Goal: Task Accomplishment & Management: Use online tool/utility

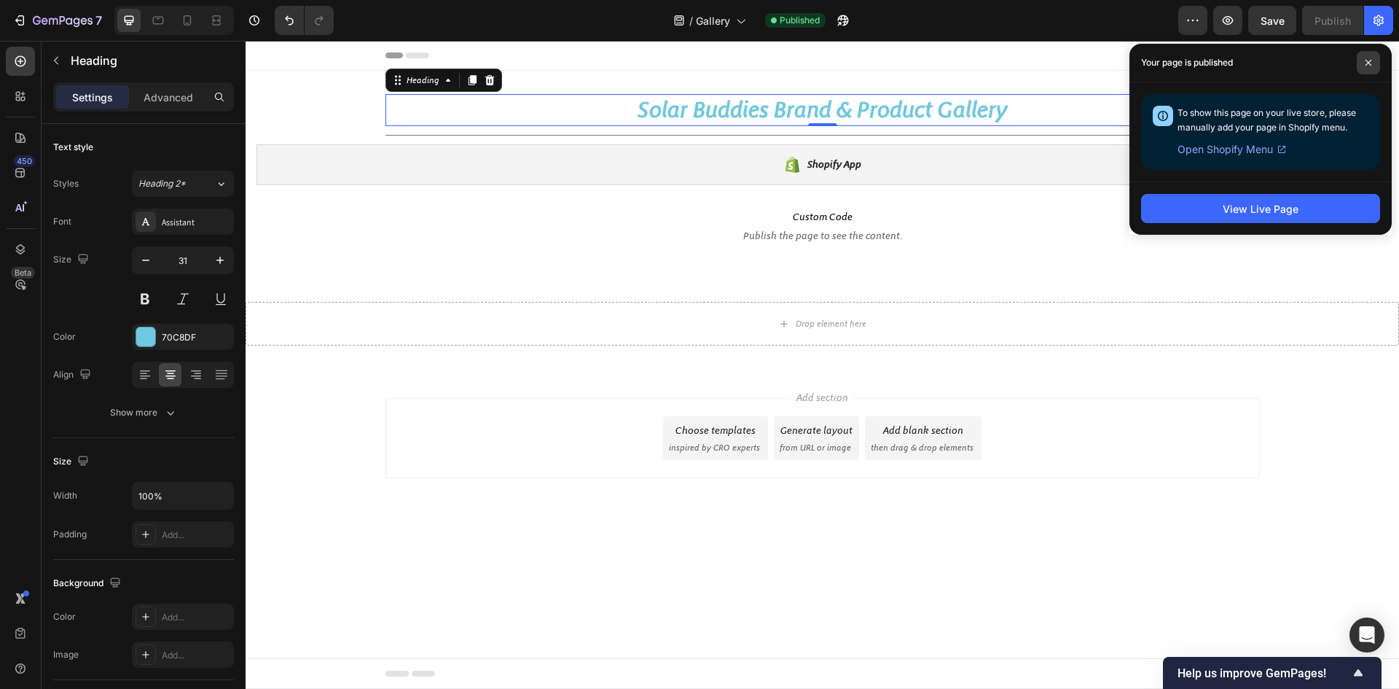
click at [1365, 67] on span at bounding box center [1368, 62] width 23 height 23
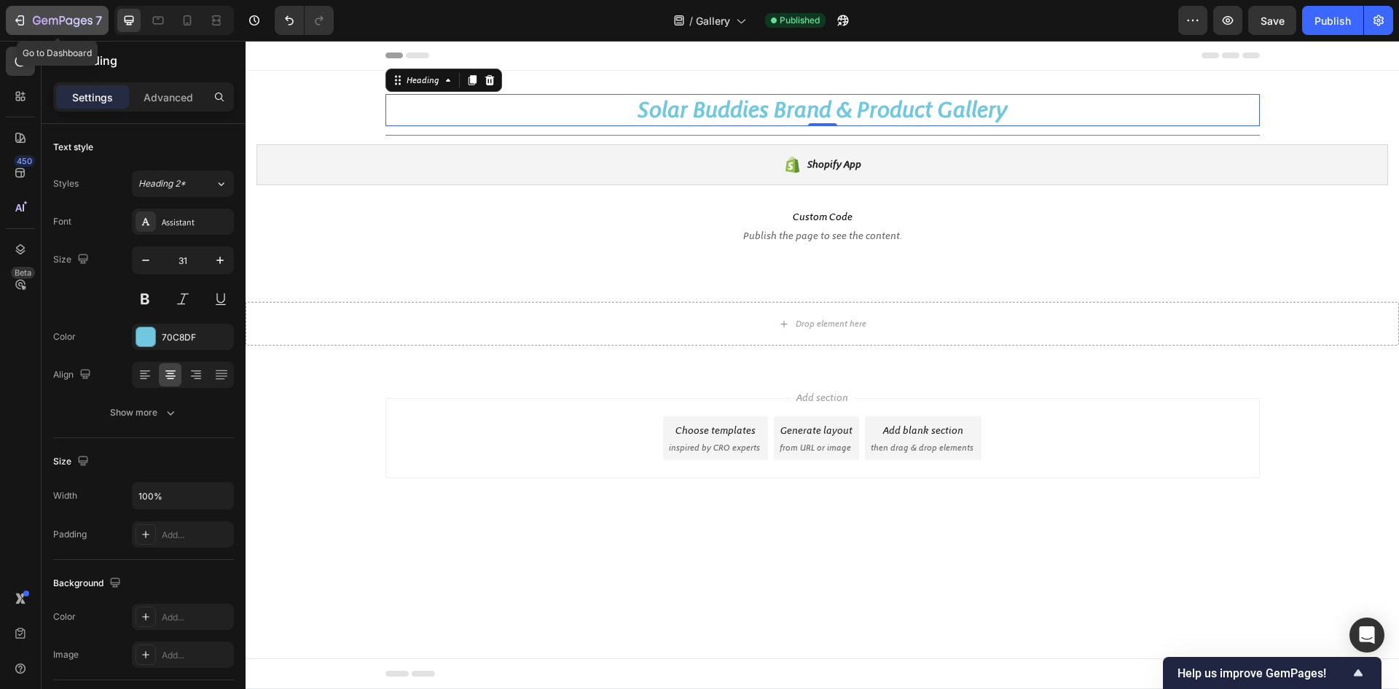
click at [57, 17] on icon "button" at bounding box center [63, 21] width 60 height 12
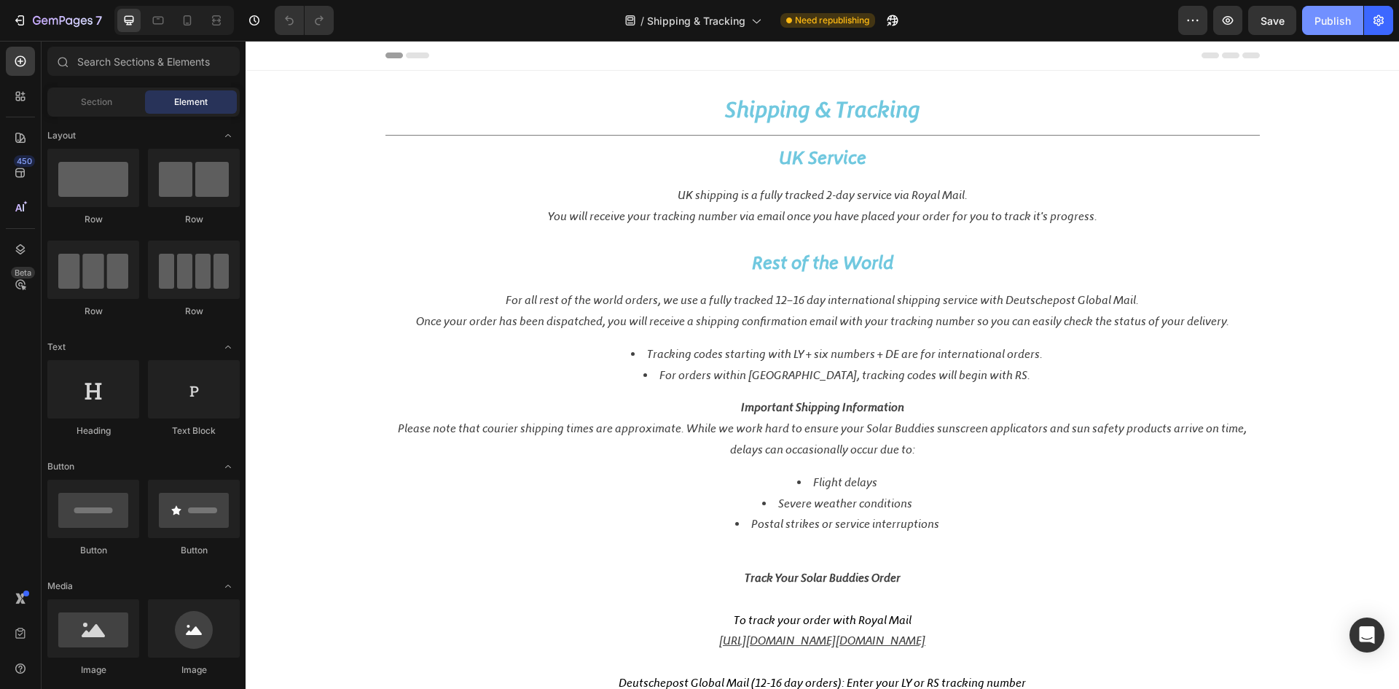
click at [1337, 18] on div "Publish" at bounding box center [1332, 20] width 36 height 15
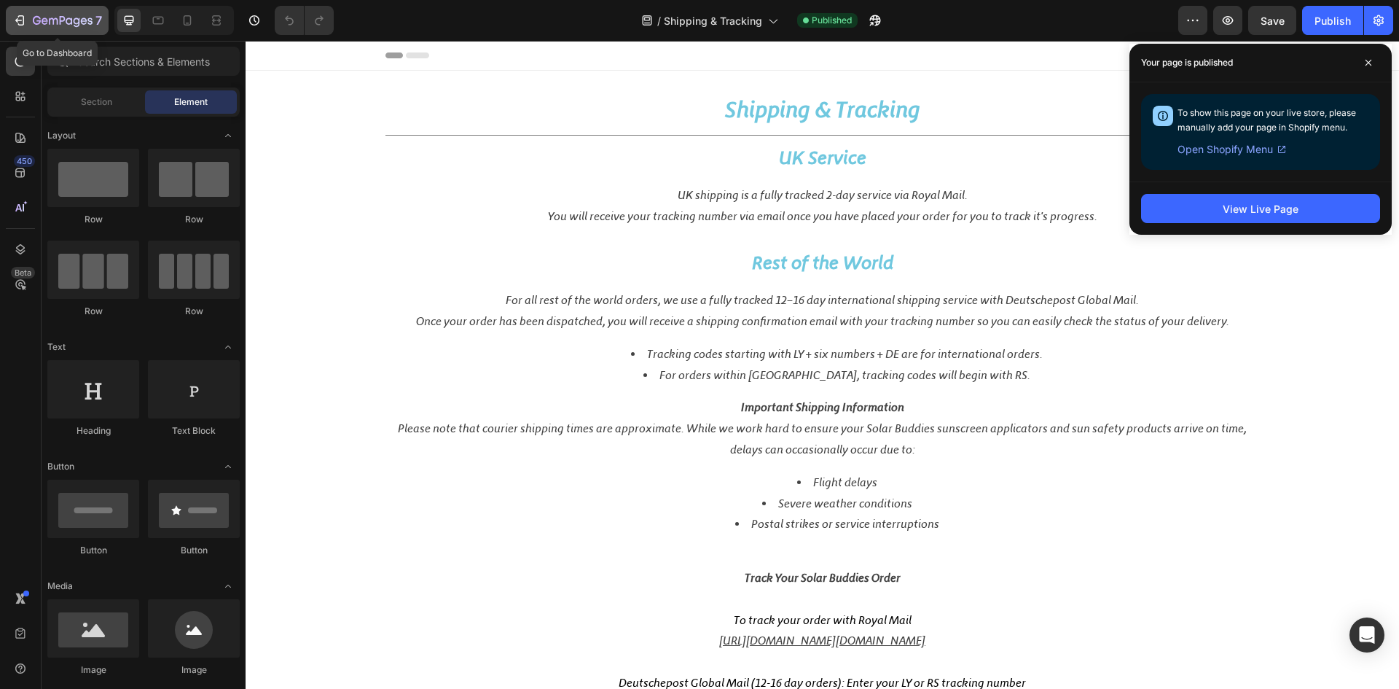
click at [80, 18] on icon "button" at bounding box center [63, 21] width 60 height 12
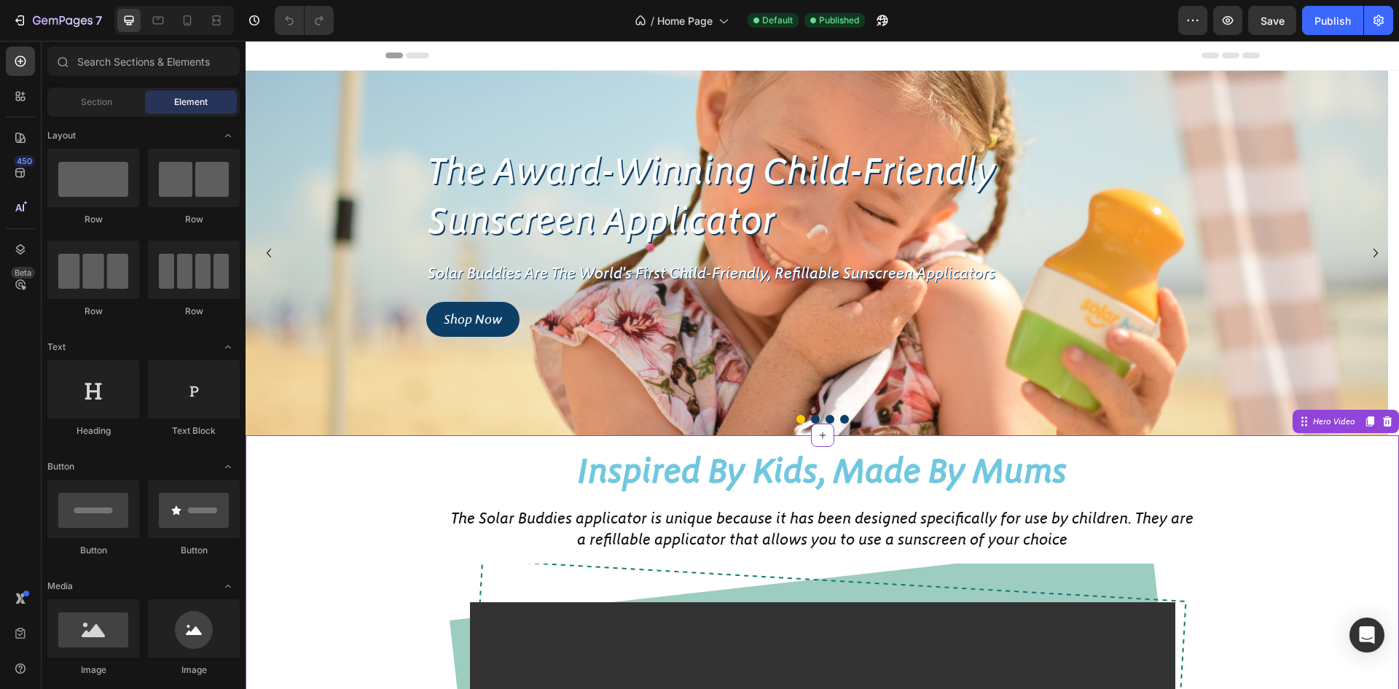
click at [690, 472] on h2 "Inspired By Kids, Made By Mums" at bounding box center [823, 471] width 746 height 48
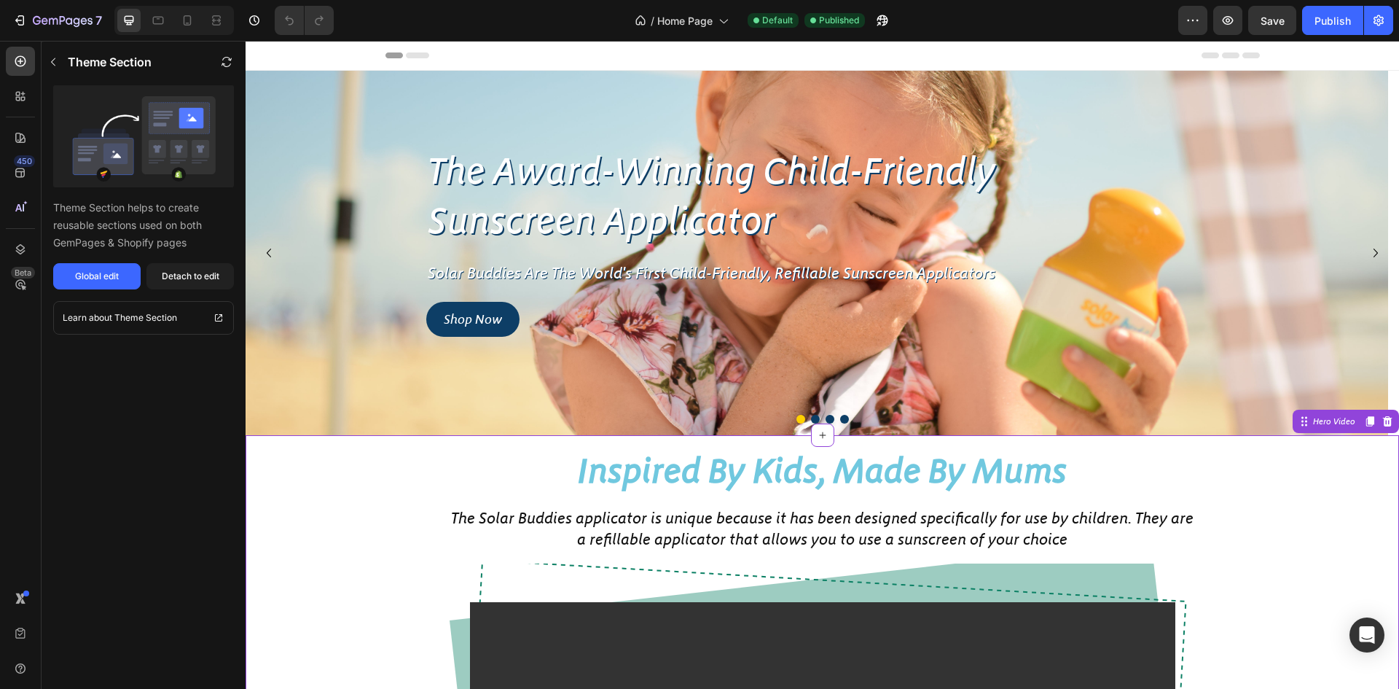
click at [654, 482] on h2 "Inspired By Kids, Made By Mums" at bounding box center [823, 471] width 746 height 48
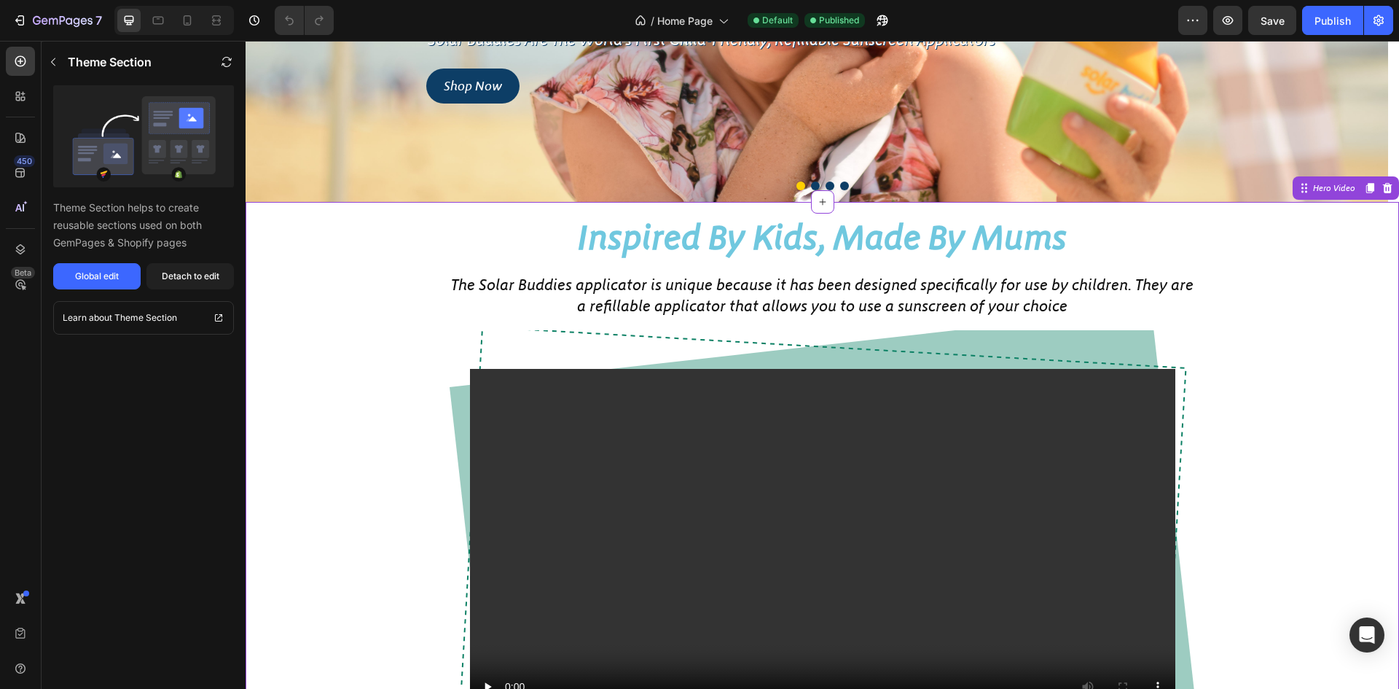
scroll to position [291, 0]
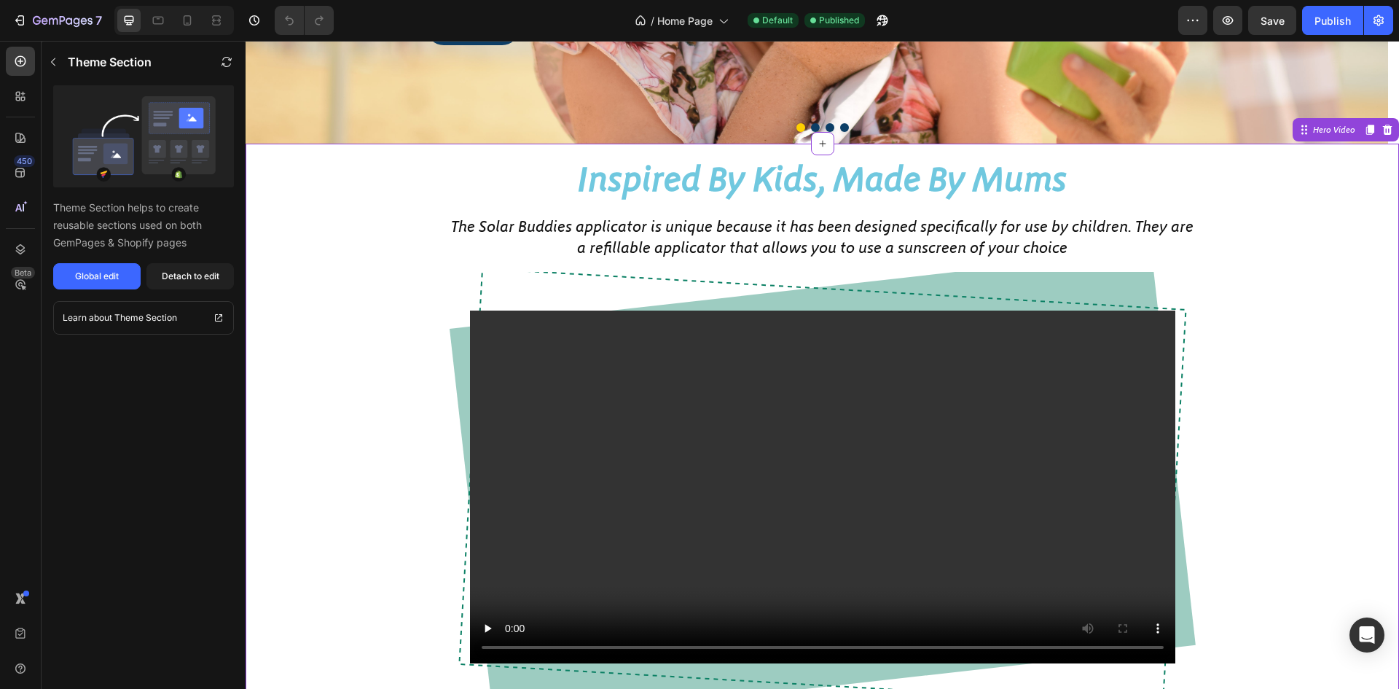
click at [739, 187] on h2 "Inspired By Kids, Made By Mums" at bounding box center [823, 179] width 746 height 48
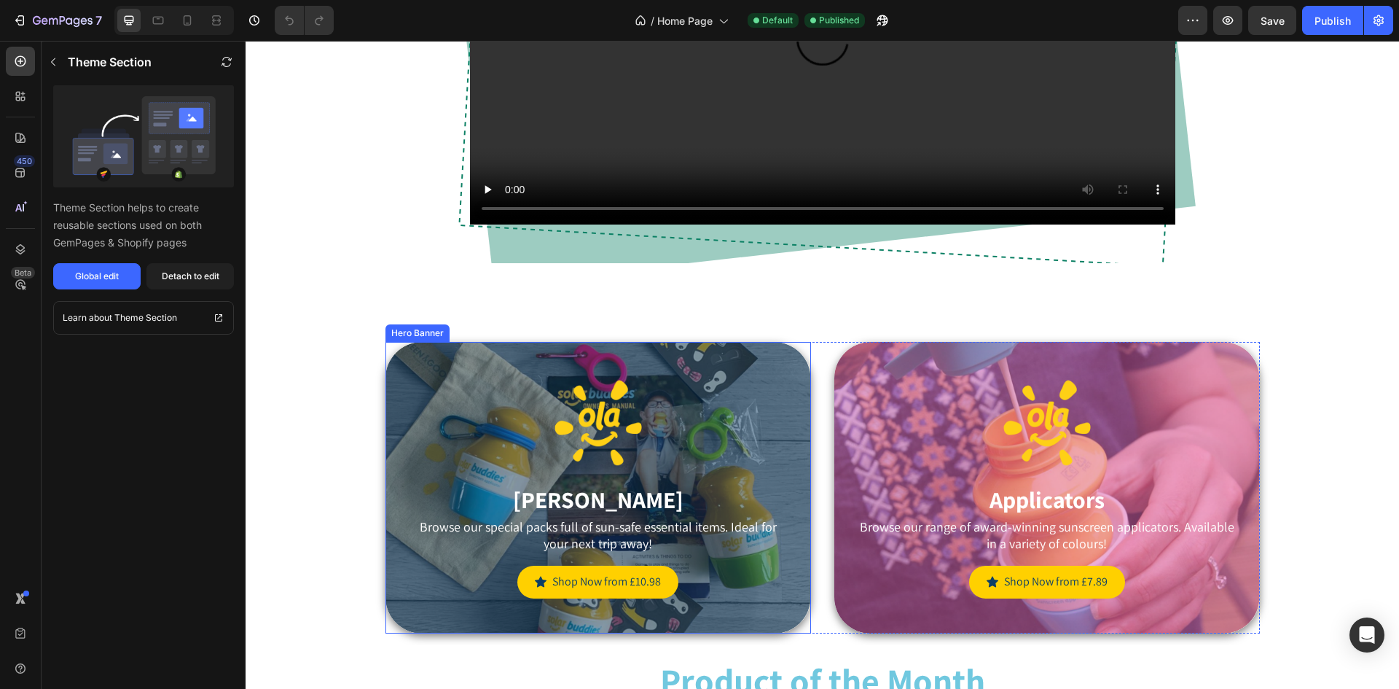
scroll to position [729, 0]
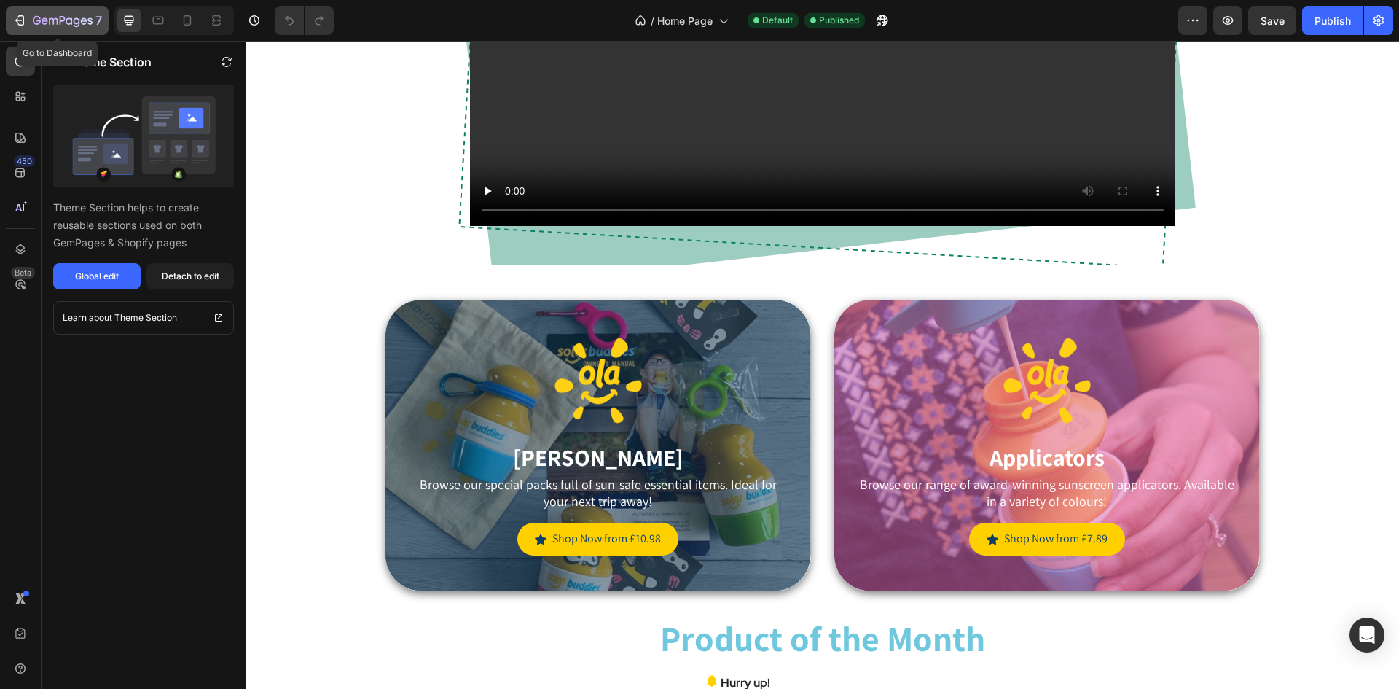
click at [73, 18] on icon "button" at bounding box center [63, 21] width 60 height 12
